Goal: Use online tool/utility: Utilize a website feature to perform a specific function

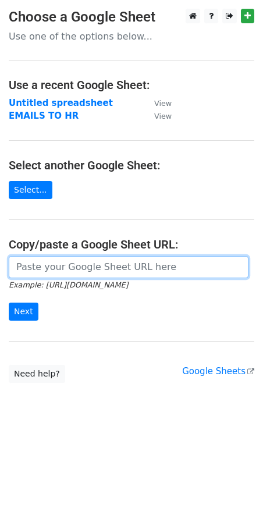
click at [126, 274] on input "url" at bounding box center [129, 267] width 240 height 22
paste input "[URL][DOMAIN_NAME]"
type input "[URL][DOMAIN_NAME]"
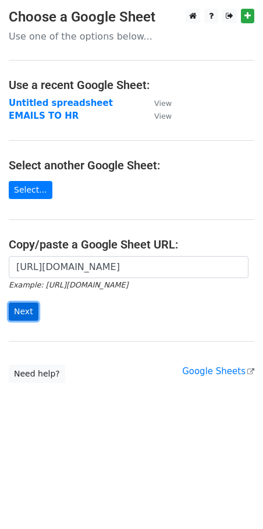
scroll to position [0, 0]
click at [30, 312] on input "Next" at bounding box center [24, 312] width 30 height 18
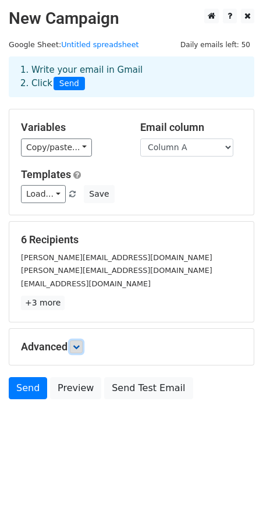
click at [77, 344] on icon at bounding box center [76, 347] width 7 height 7
